Goal: Information Seeking & Learning: Learn about a topic

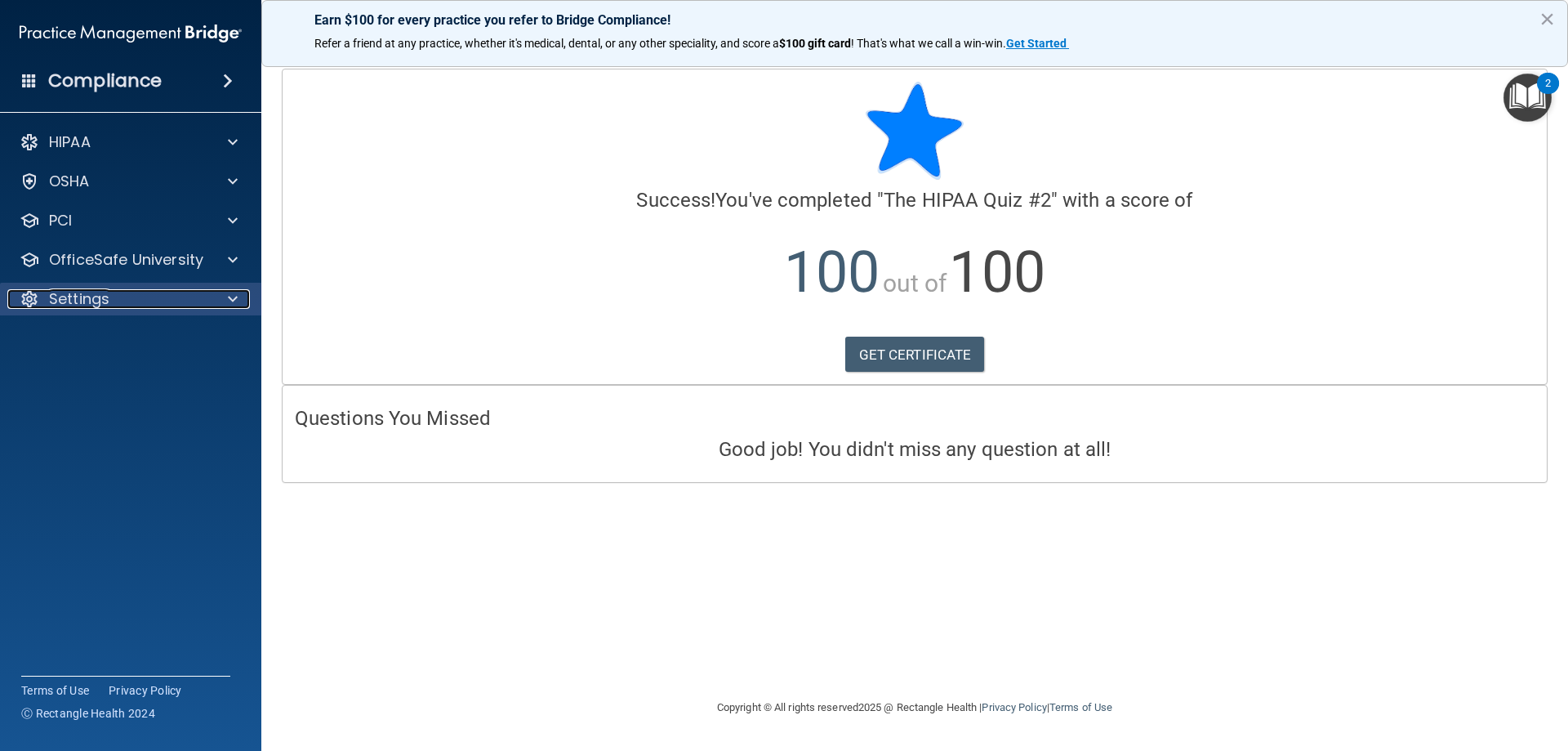
click at [124, 290] on div "Settings" at bounding box center [109, 299] width 203 height 20
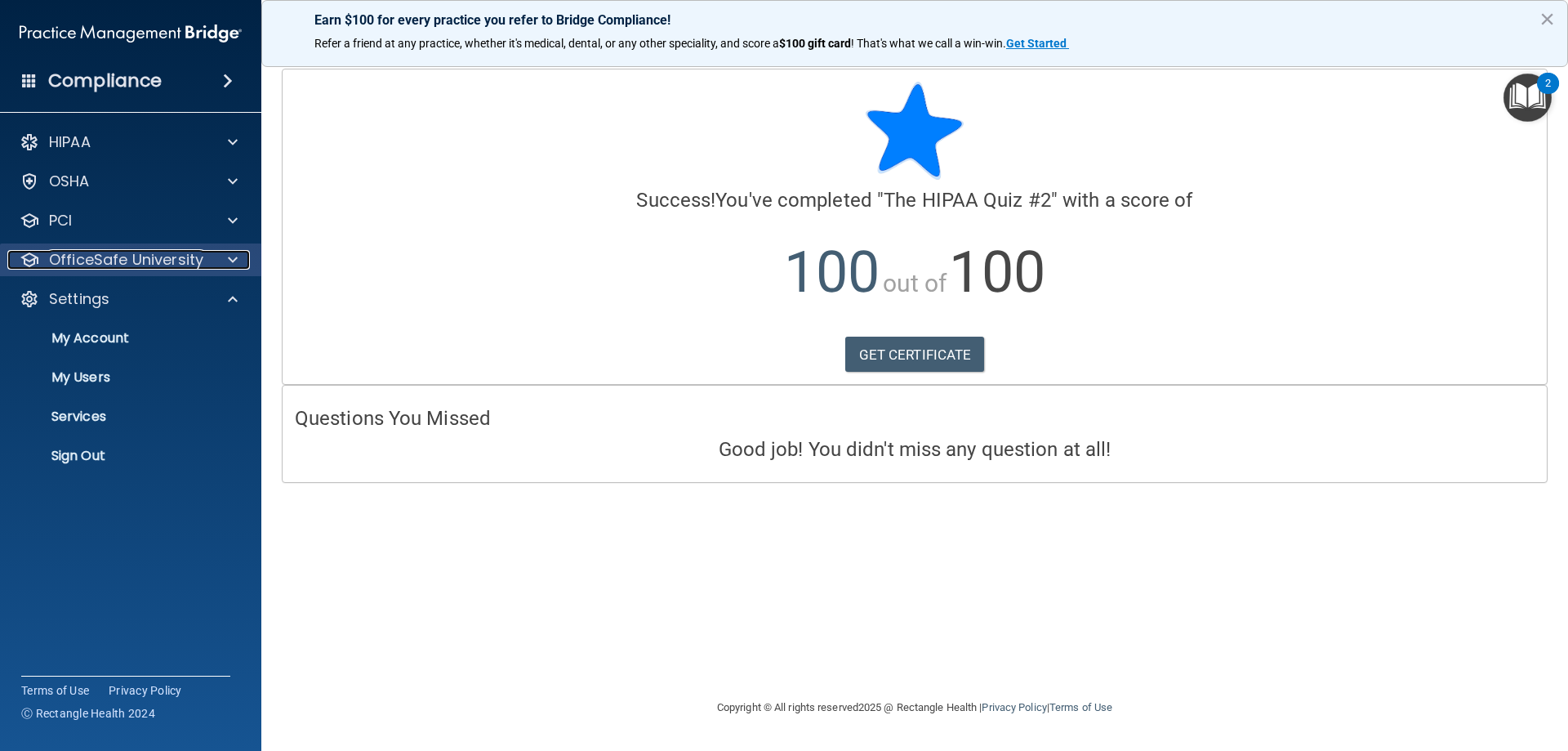
click at [129, 258] on p "OfficeSafe University" at bounding box center [126, 260] width 154 height 20
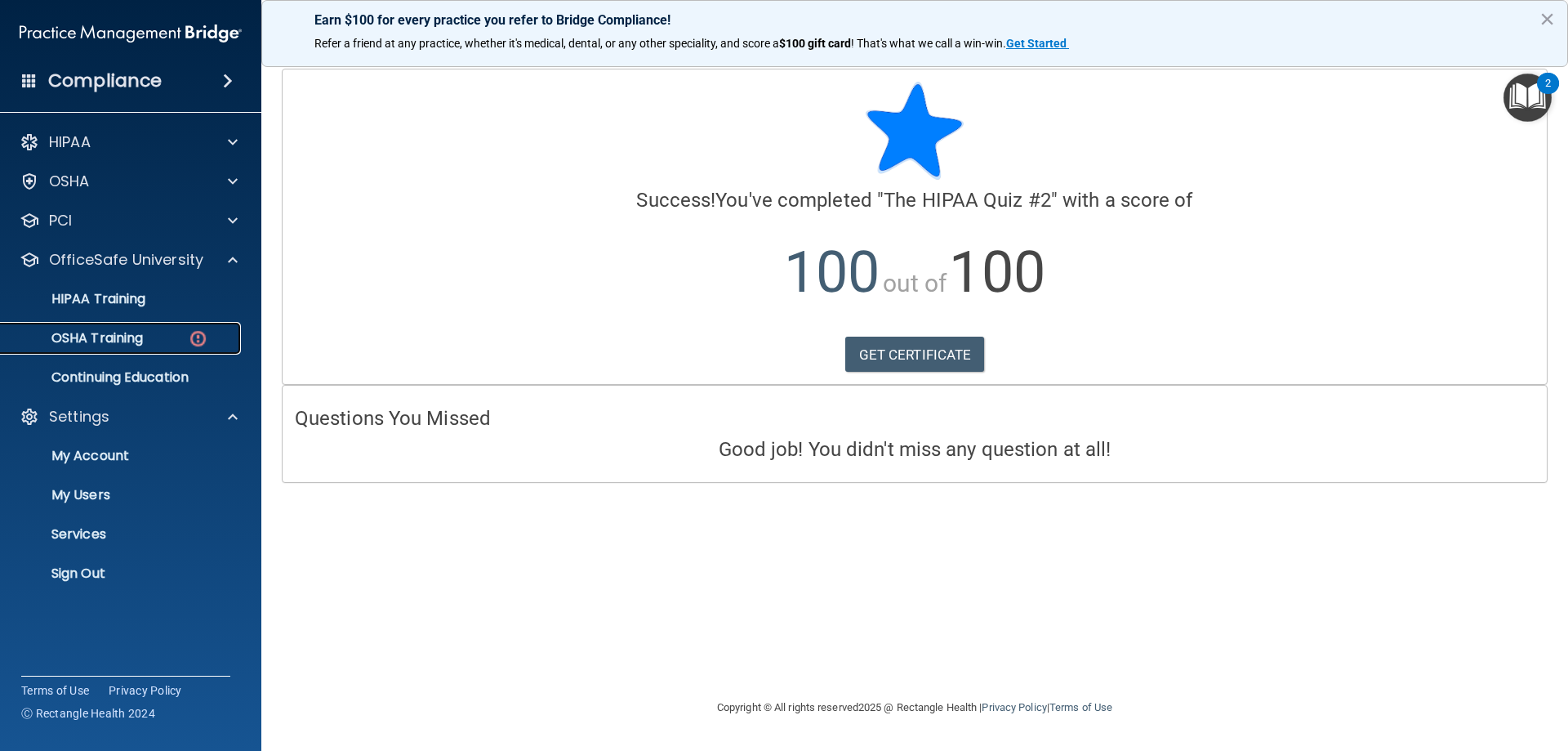
click at [134, 339] on p "OSHA Training" at bounding box center [77, 338] width 132 height 16
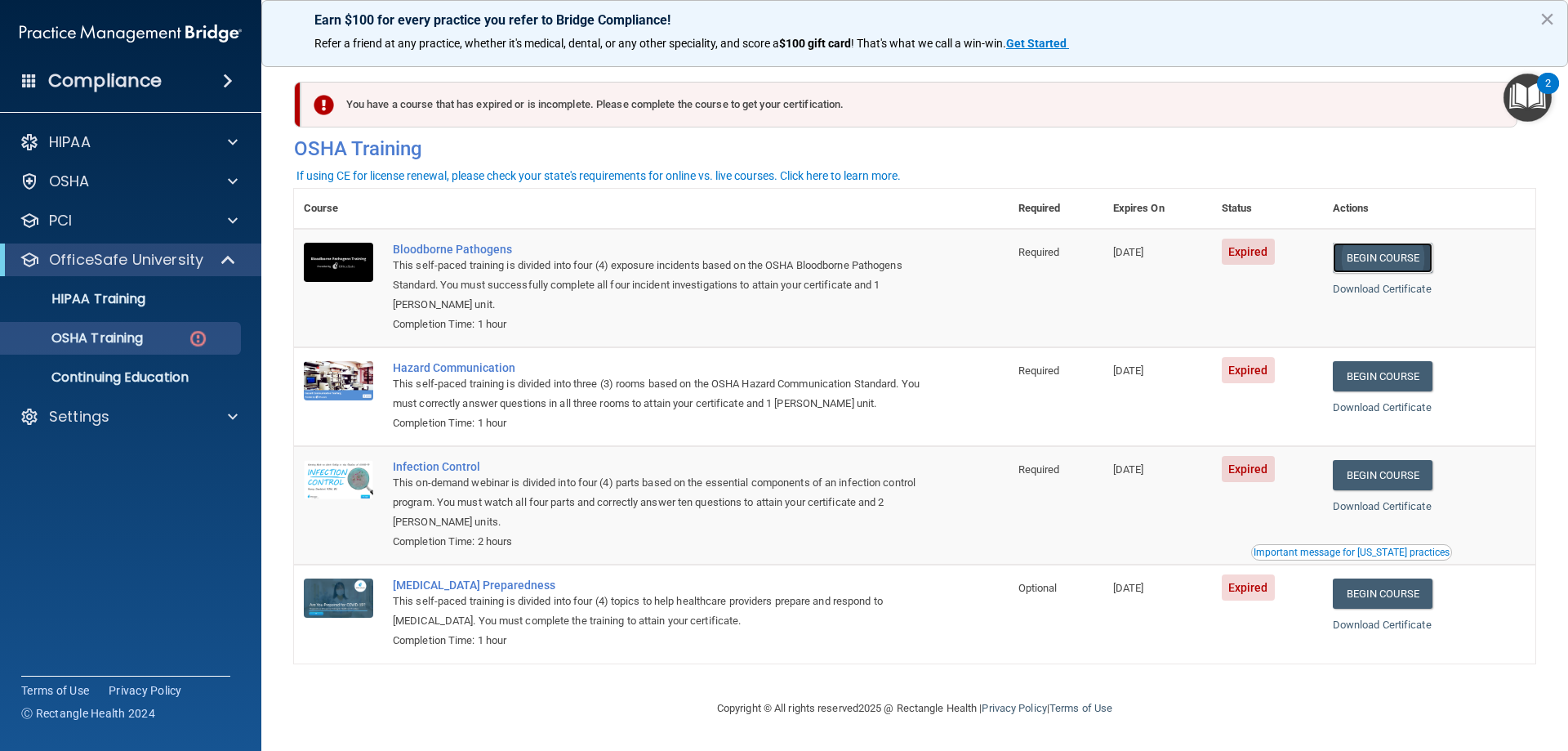
click at [1396, 254] on link "Begin Course" at bounding box center [1383, 257] width 100 height 30
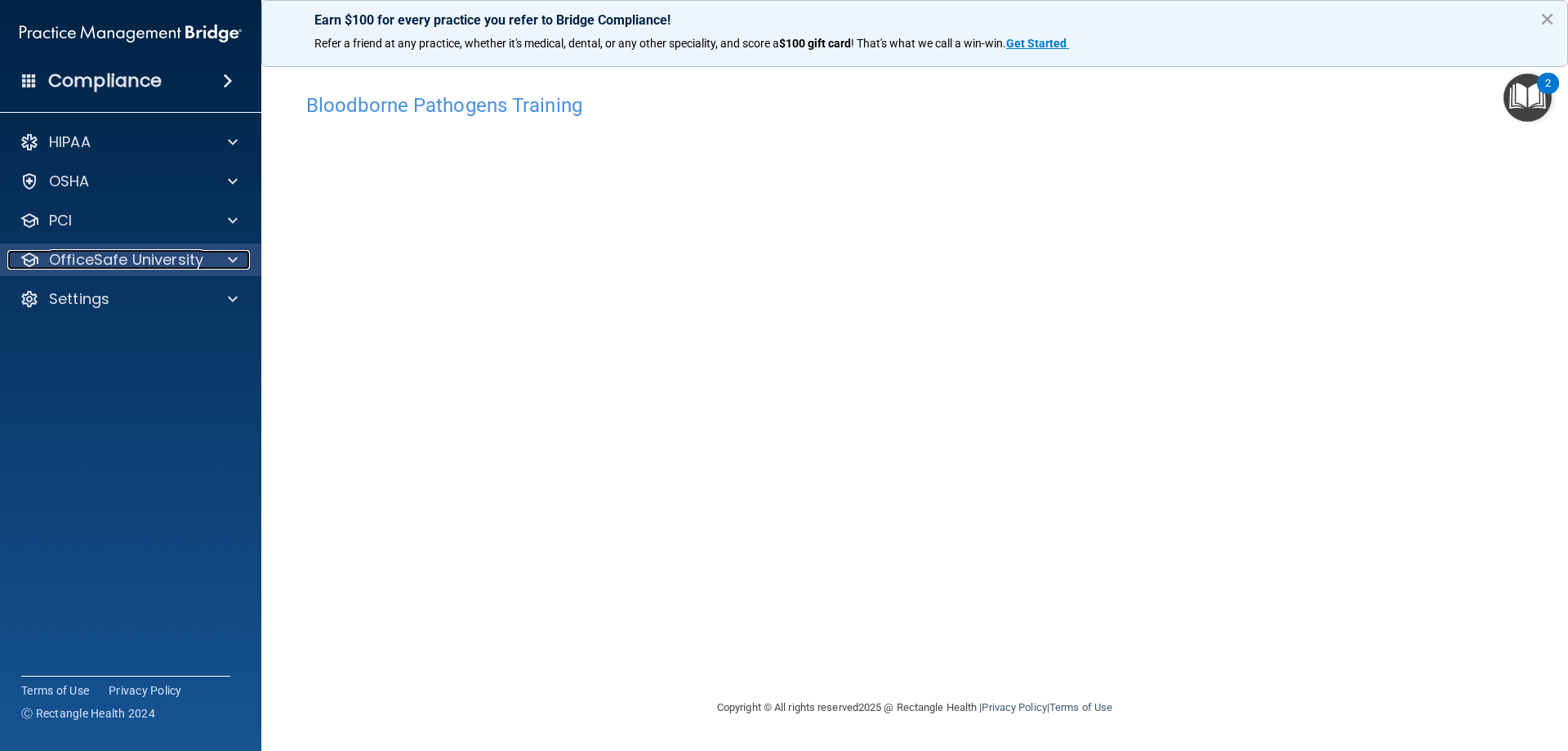
click at [142, 268] on p "OfficeSafe University" at bounding box center [126, 260] width 154 height 20
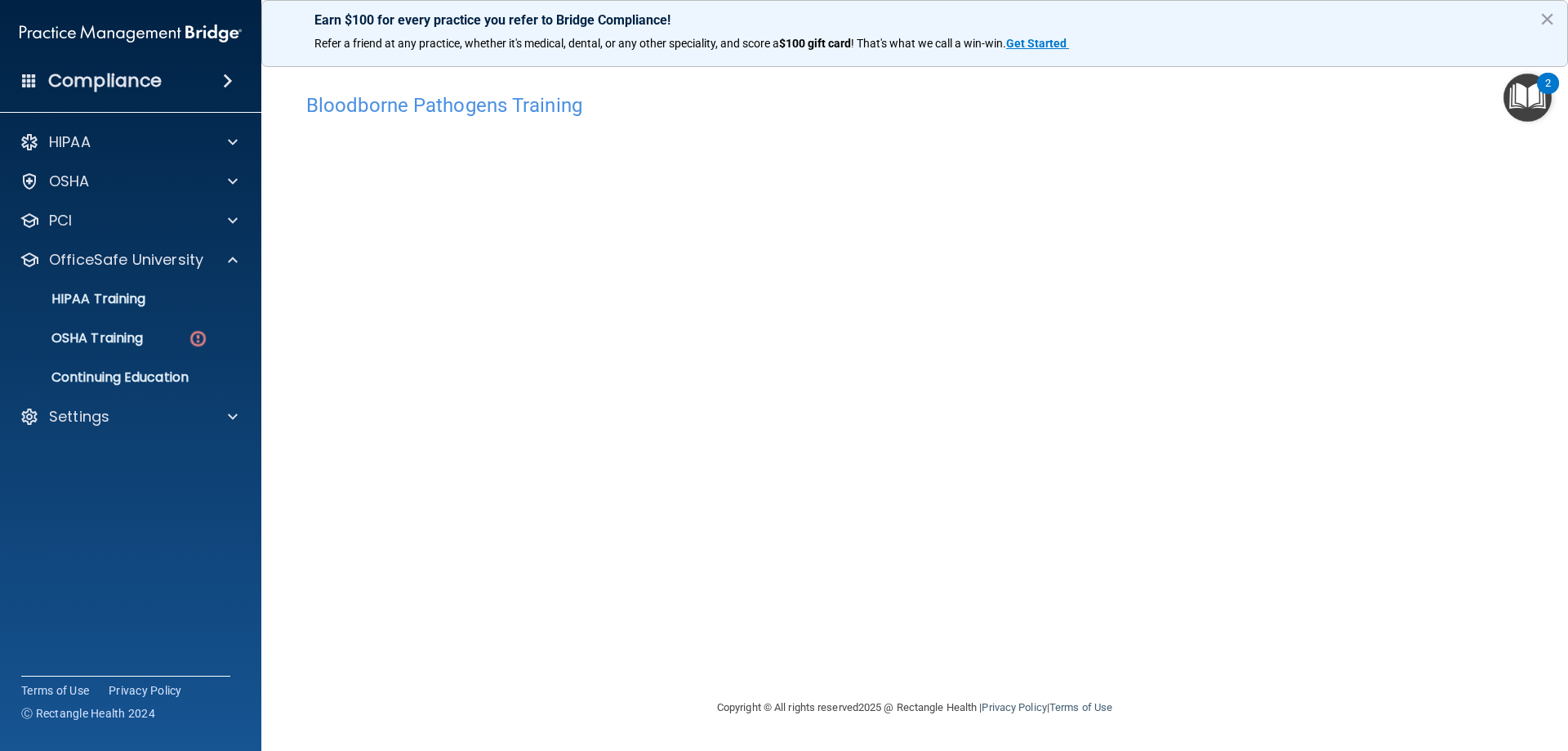
click at [134, 320] on ul "HIPAA Training OSHA Training Continuing Education" at bounding box center [131, 335] width 295 height 118
click at [134, 347] on link "OSHA Training" at bounding box center [112, 338] width 257 height 33
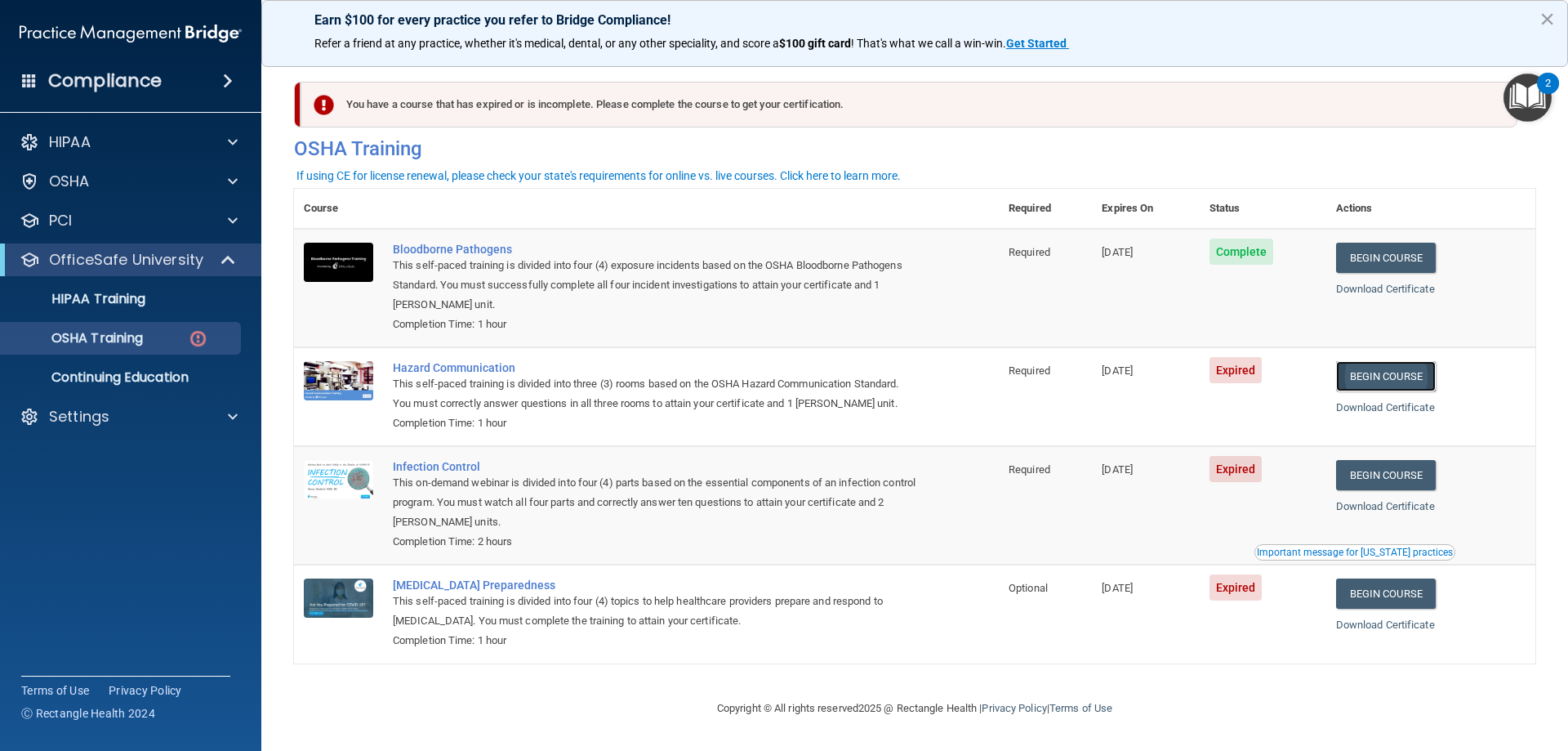
click at [1382, 372] on link "Begin Course" at bounding box center [1386, 376] width 100 height 30
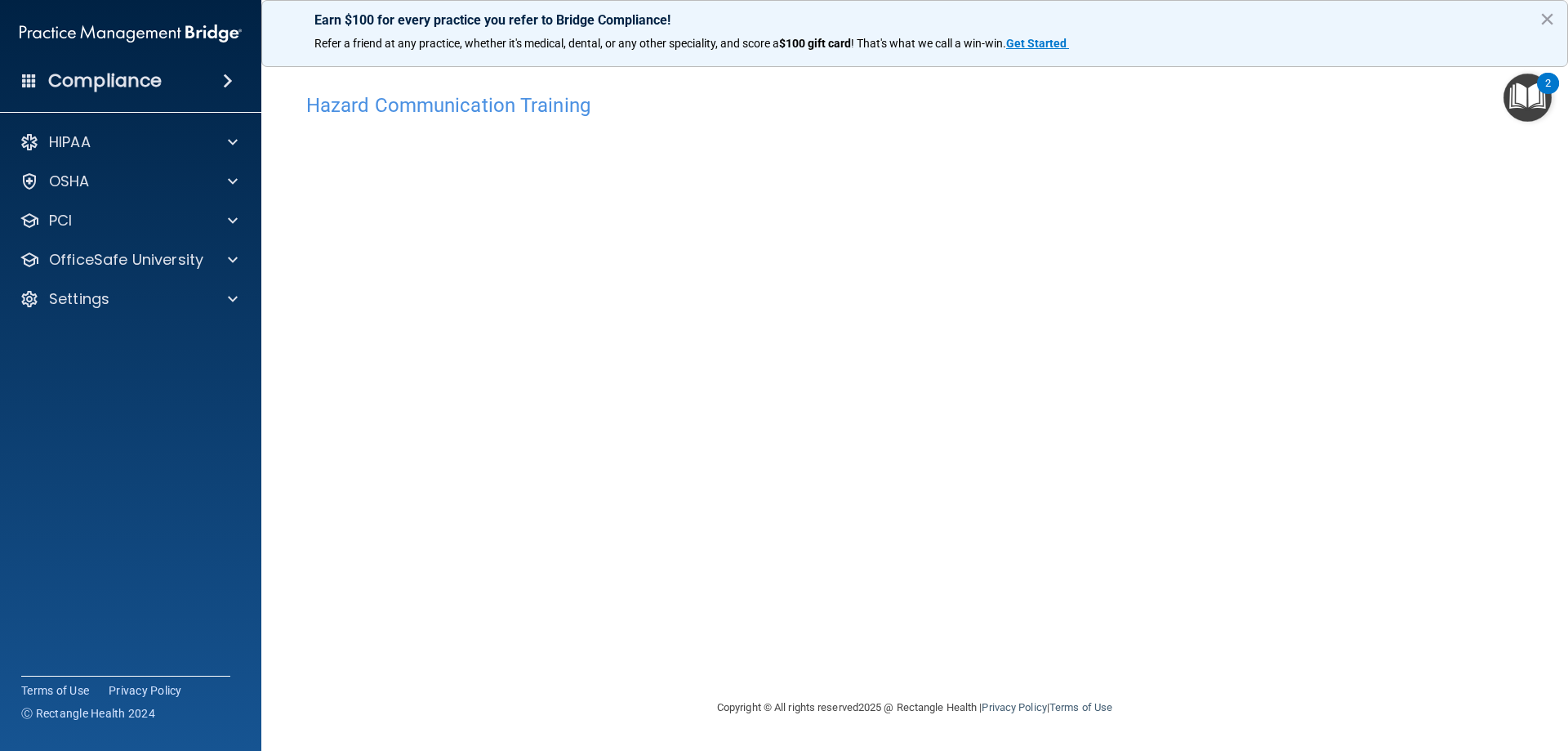
click at [1352, 67] on main "Hazard Communication Training This course doesn’t expire until 05/01/2025. Are …" at bounding box center [915, 401] width 1307 height 698
click at [147, 259] on p "OfficeSafe University" at bounding box center [126, 260] width 154 height 20
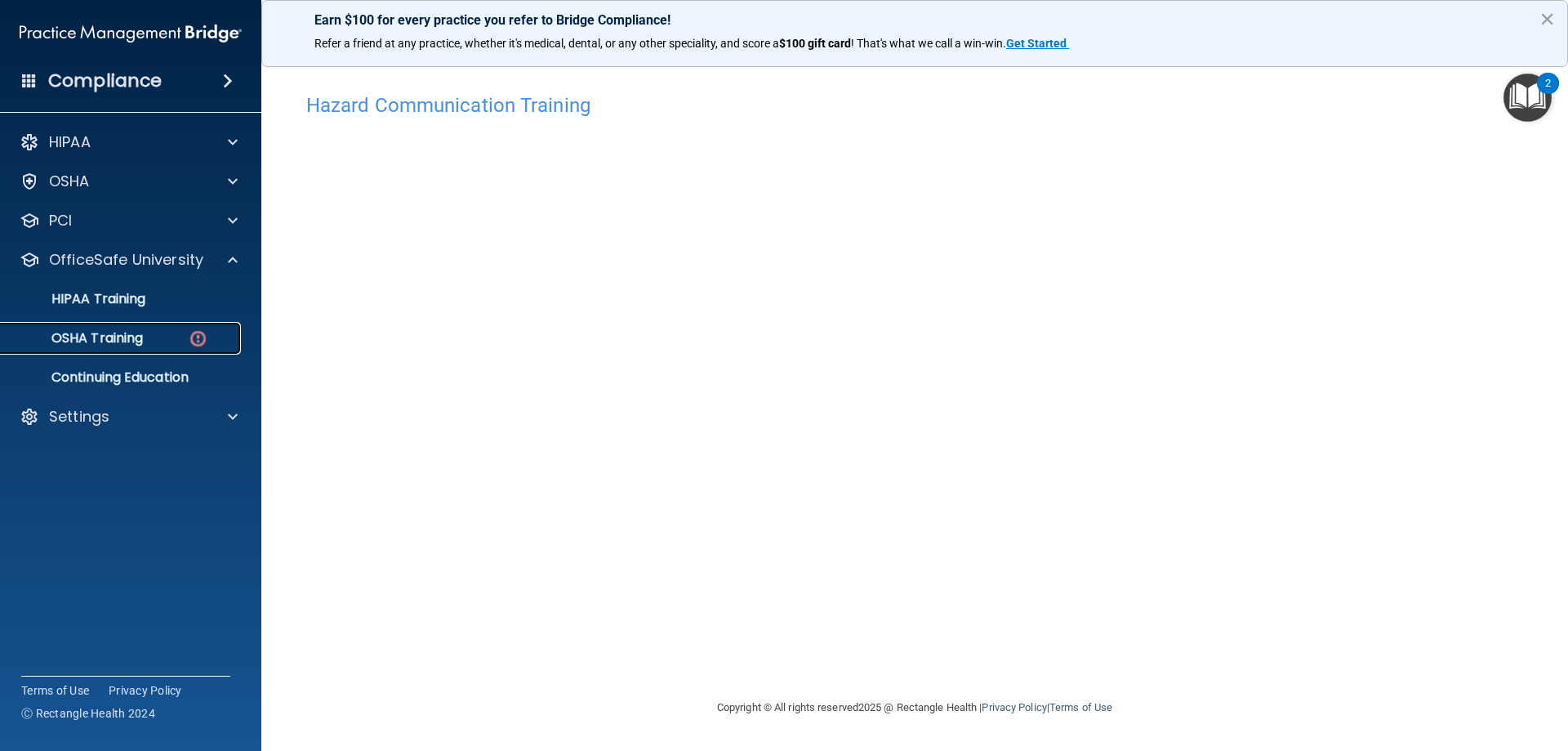
click at [140, 334] on p "OSHA Training" at bounding box center [77, 338] width 132 height 16
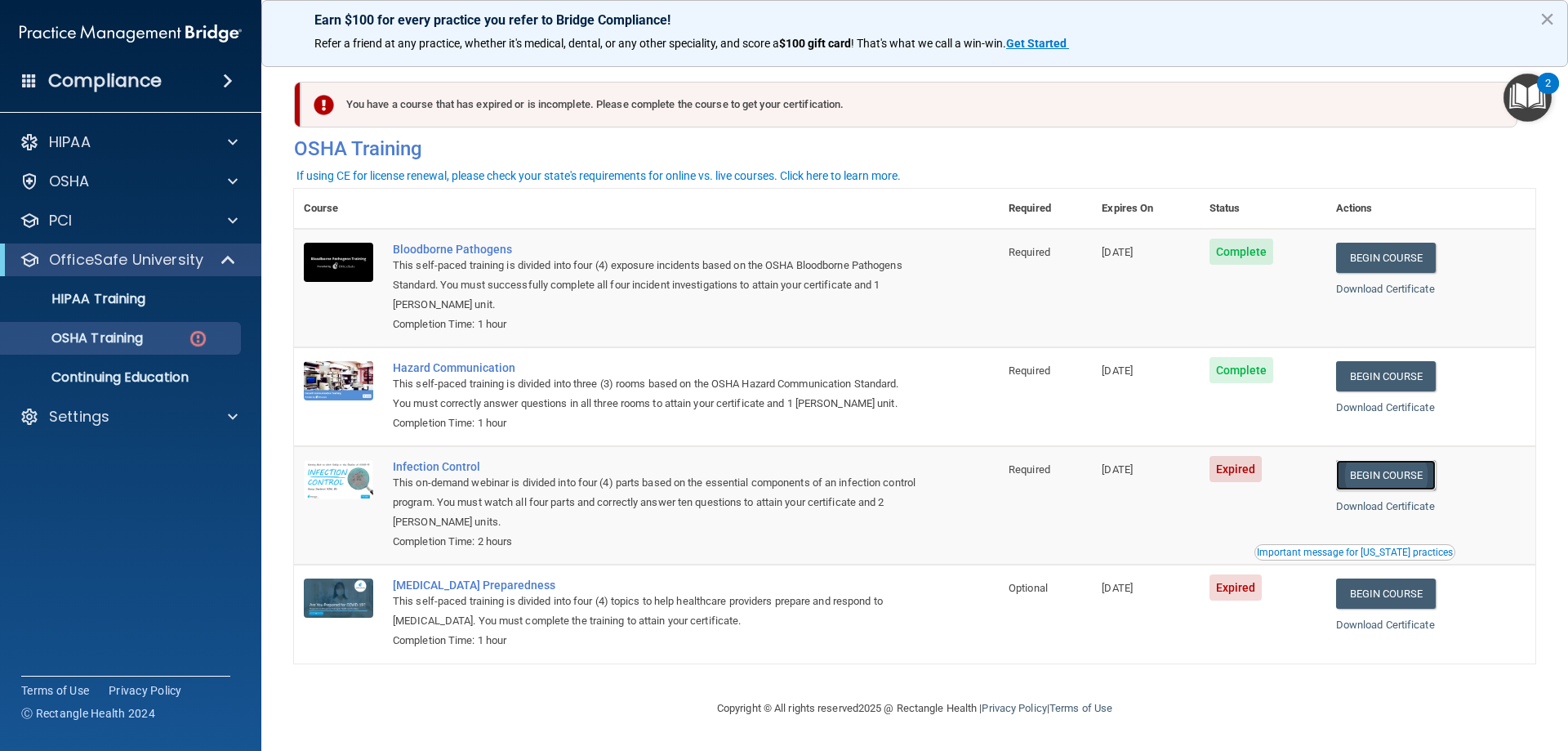
click at [1426, 481] on link "Begin Course" at bounding box center [1386, 475] width 100 height 30
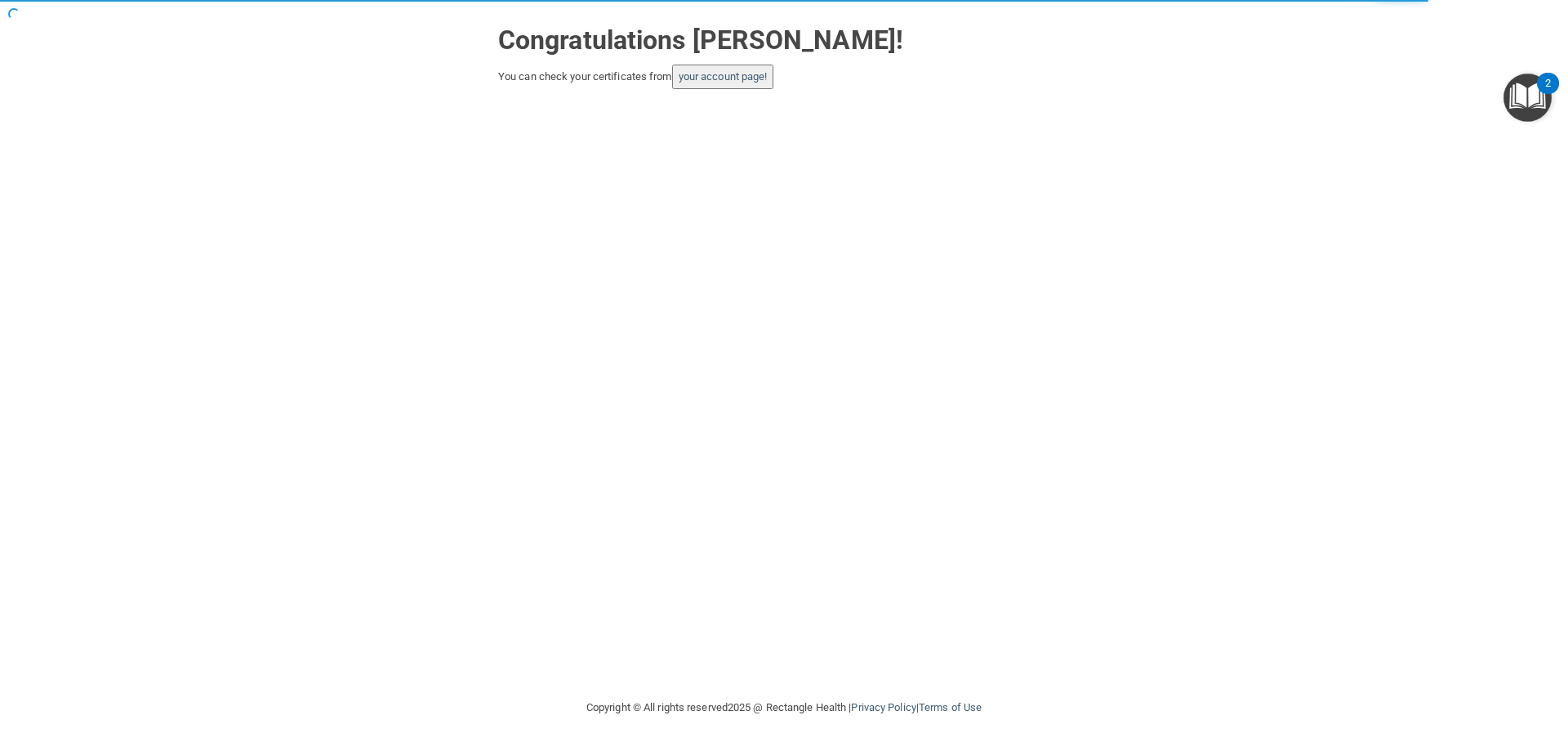
click at [762, 84] on button "your account page!" at bounding box center [723, 76] width 102 height 24
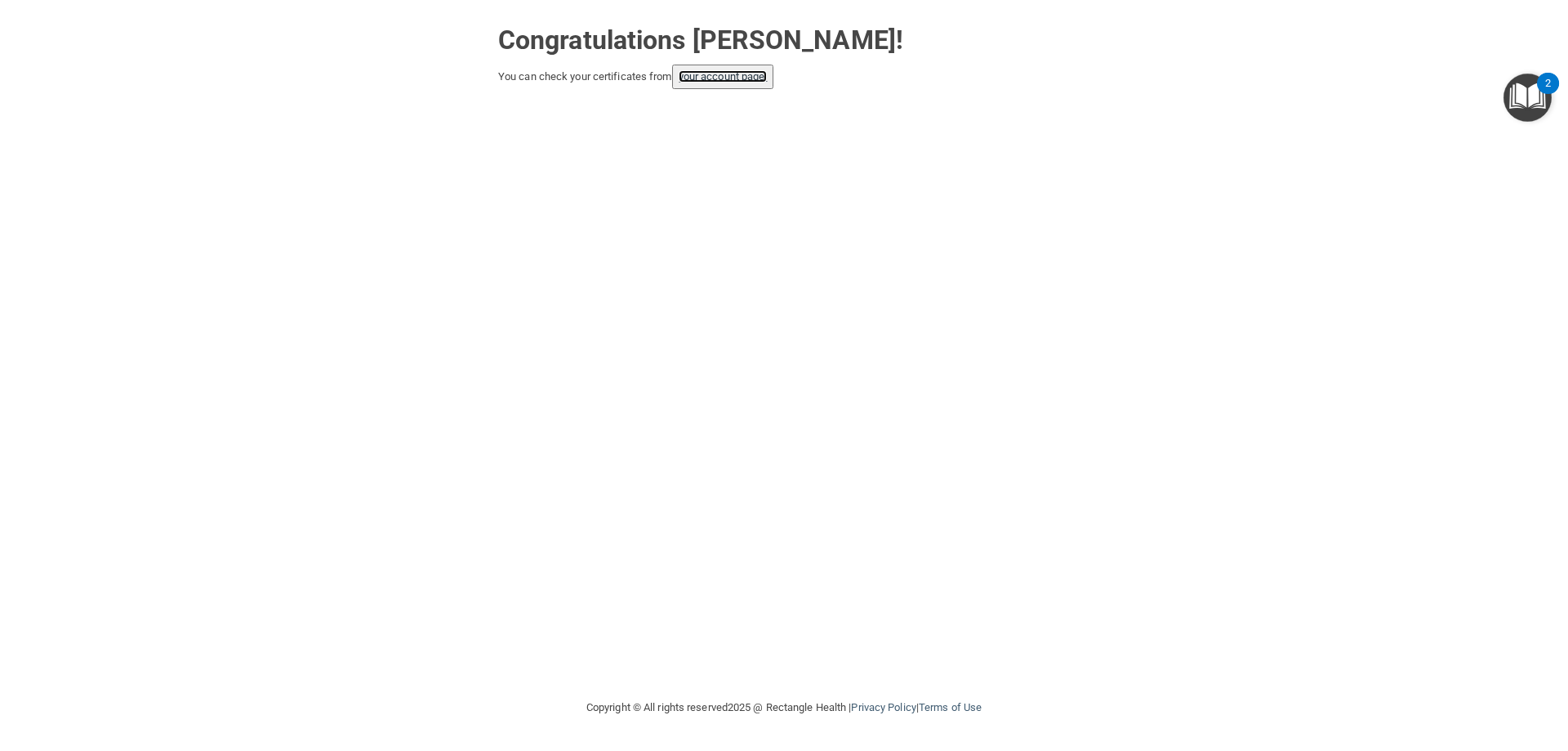
click at [732, 74] on link "your account page!" at bounding box center [723, 77] width 89 height 13
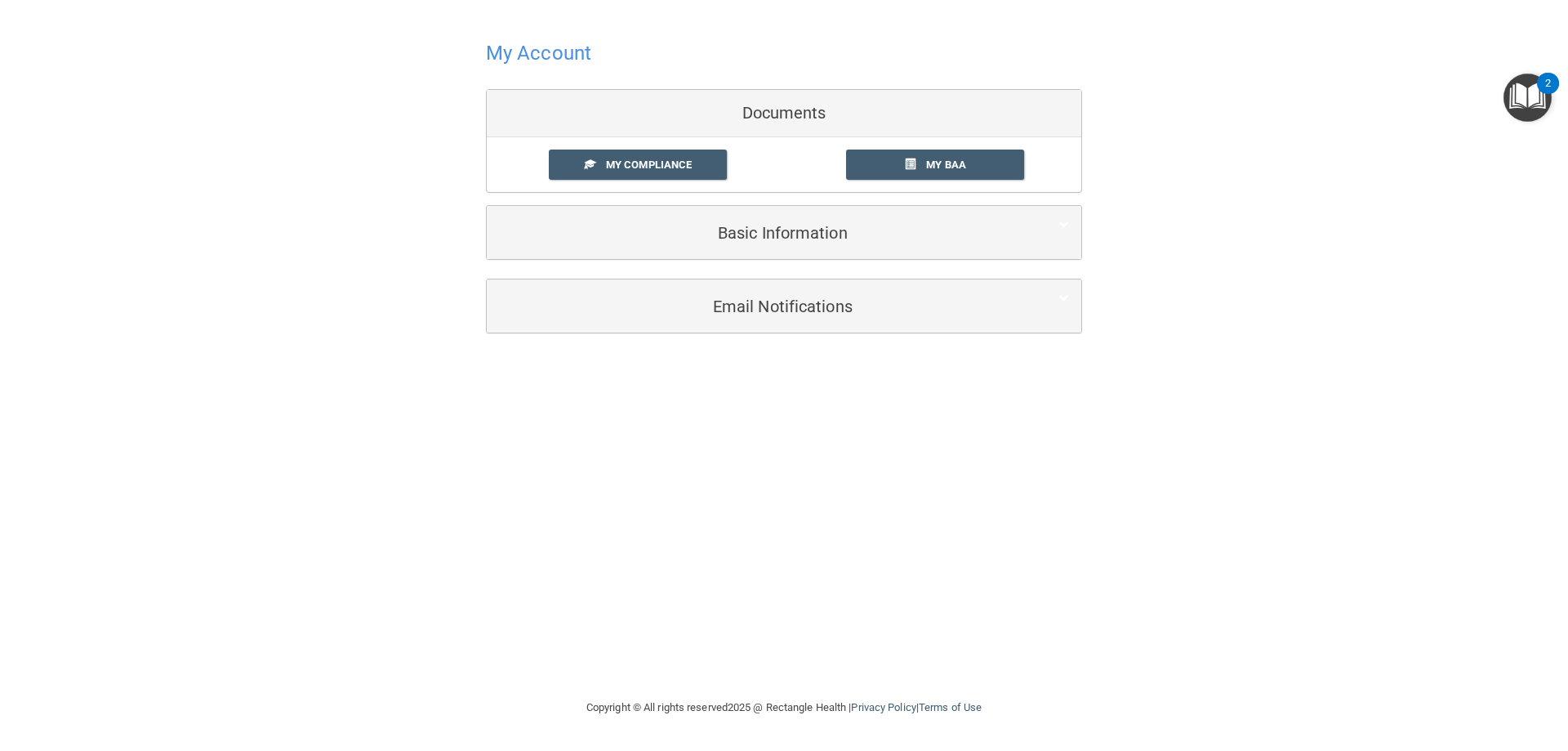
click at [549, 63] on h4 "My Account" at bounding box center [539, 53] width 105 height 21
click at [656, 166] on span "My Compliance" at bounding box center [649, 165] width 86 height 13
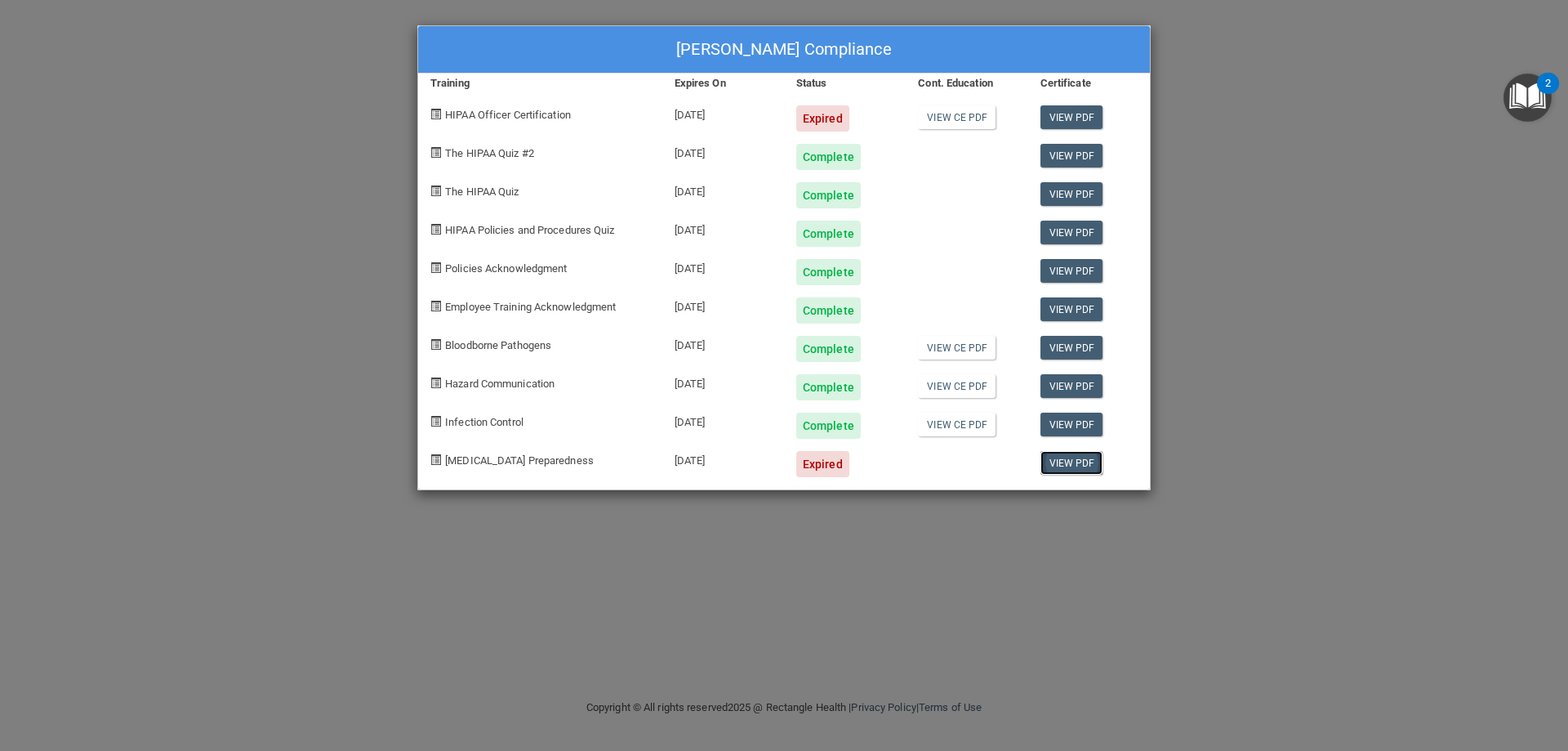
click at [1068, 456] on link "View PDF" at bounding box center [1072, 463] width 63 height 24
click at [813, 459] on div "Expired" at bounding box center [822, 464] width 53 height 26
click at [927, 474] on div at bounding box center [967, 457] width 121 height 38
click at [807, 46] on div "[PERSON_NAME] Compliance" at bounding box center [784, 50] width 732 height 47
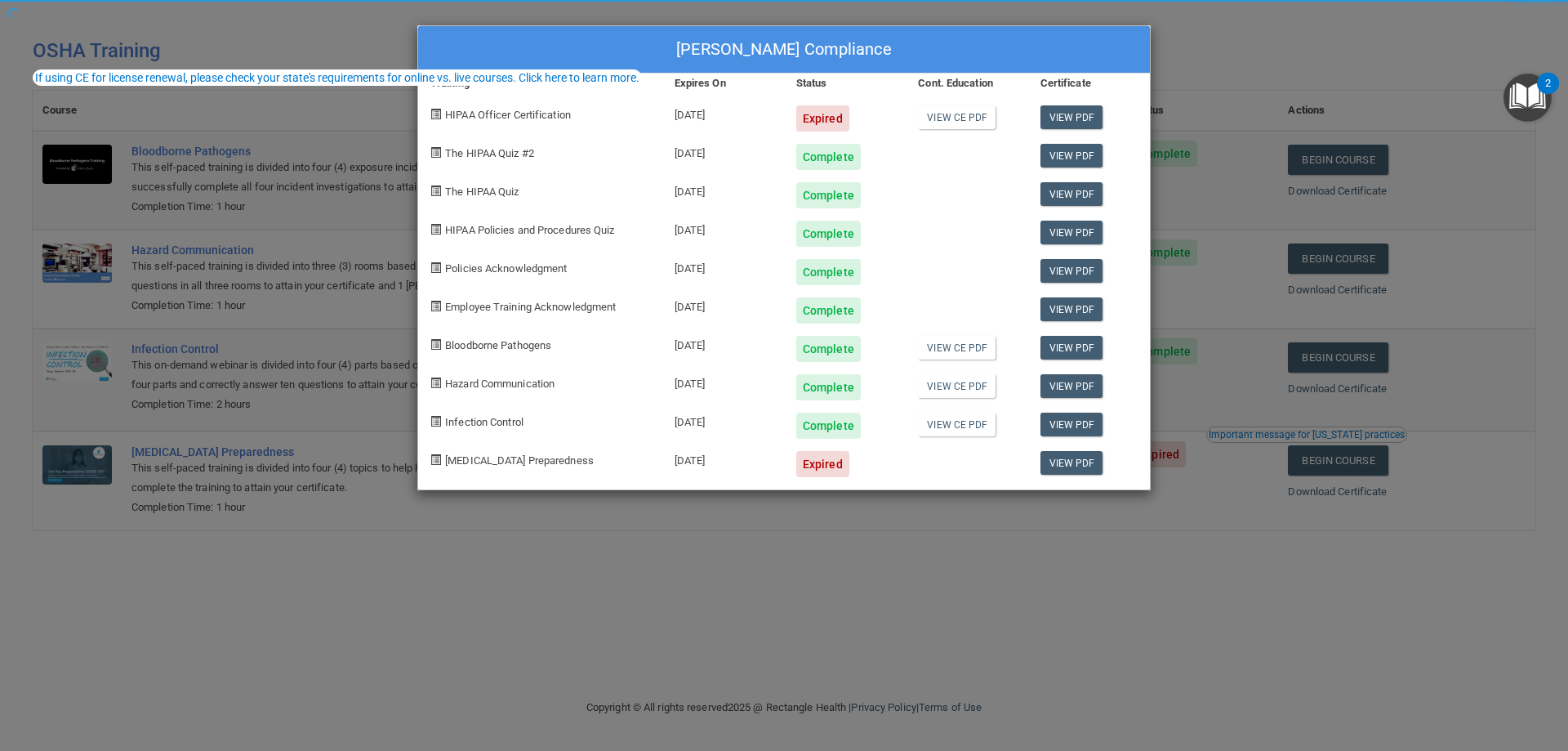
click at [213, 699] on div "[PERSON_NAME] Compliance Training Expires On Status Cont. Education Certificate…" at bounding box center [784, 375] width 1568 height 751
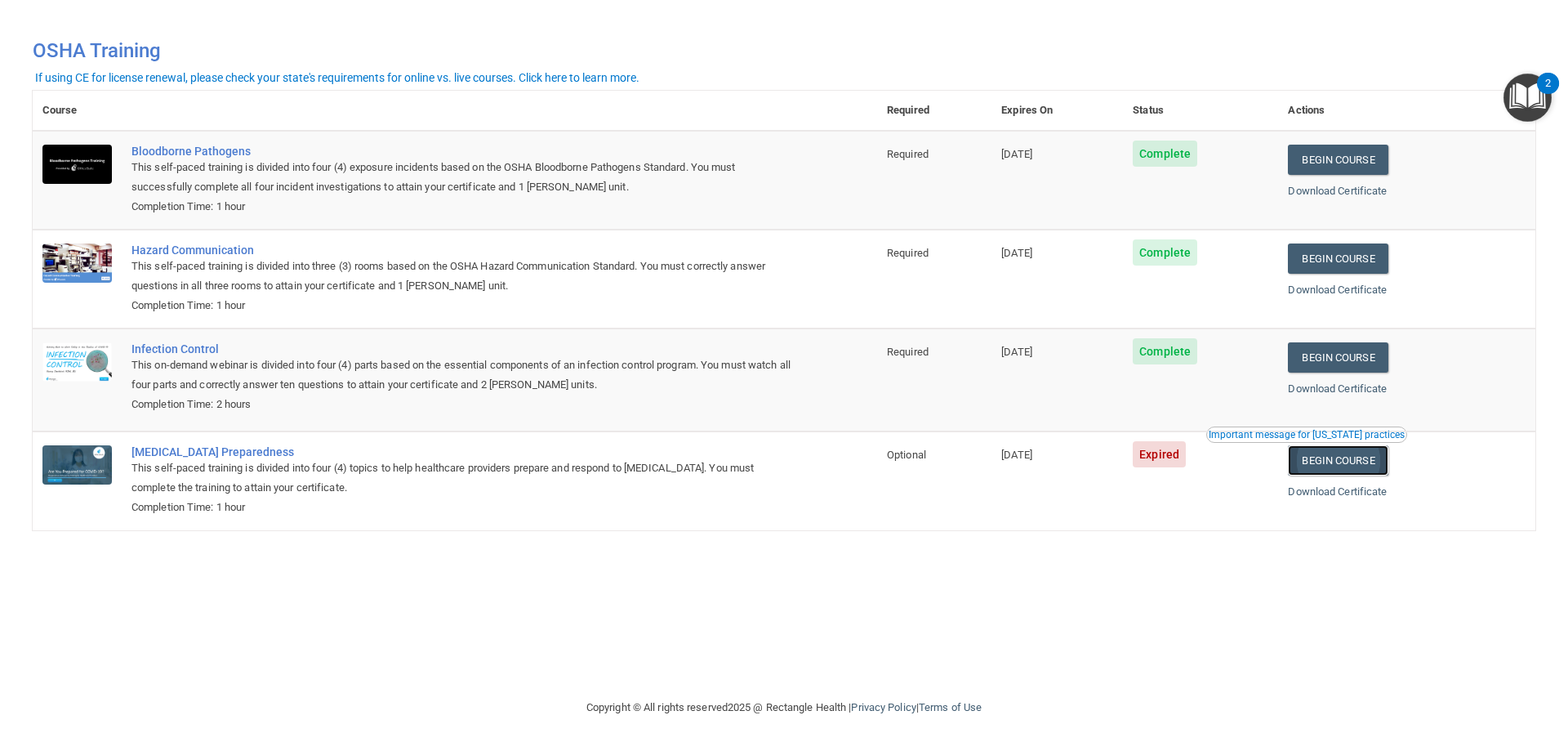
click at [1344, 463] on link "Begin Course" at bounding box center [1338, 459] width 100 height 30
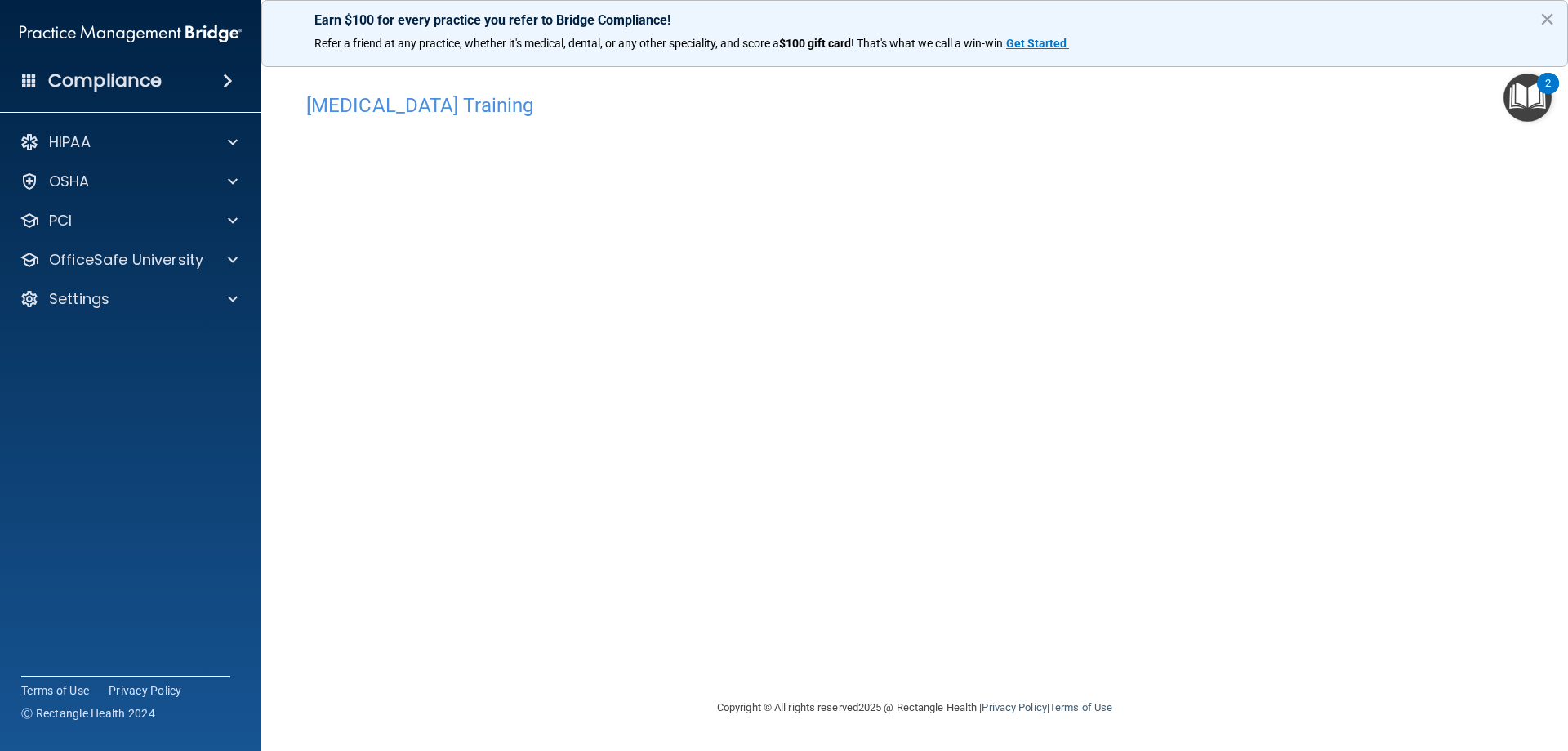
click at [1380, 381] on div "[MEDICAL_DATA] Training This course doesn’t expire until [DATE]. Are you sure y…" at bounding box center [915, 391] width 1242 height 612
click at [68, 265] on p "OfficeSafe University" at bounding box center [126, 260] width 154 height 20
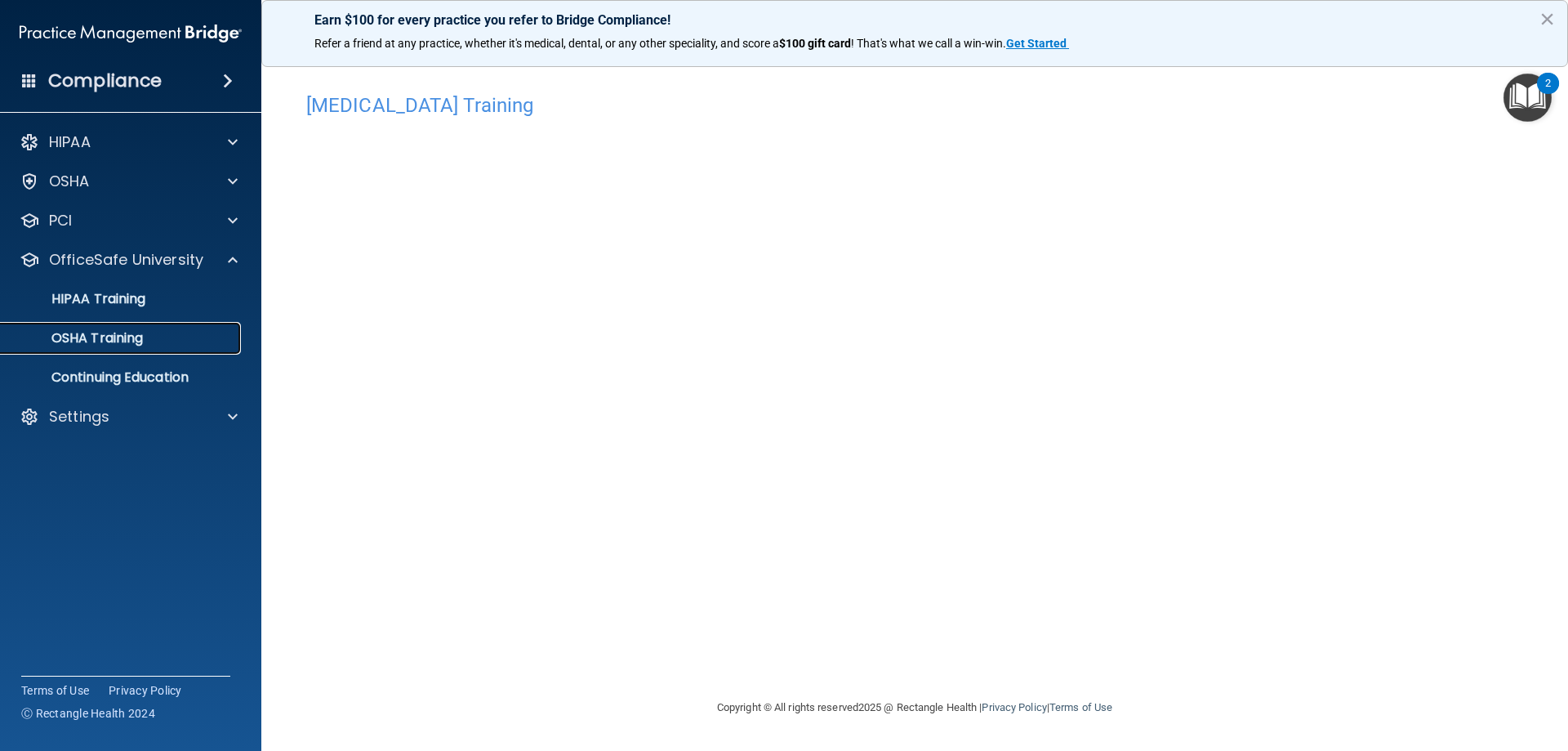
click at [87, 343] on p "OSHA Training" at bounding box center [77, 338] width 132 height 16
